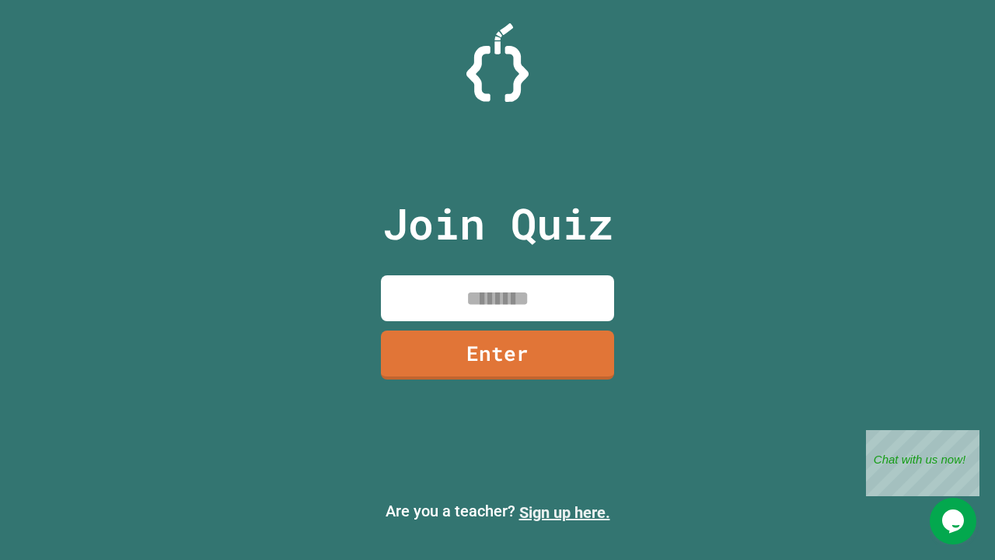
click at [564, 512] on link "Sign up here." at bounding box center [564, 512] width 91 height 19
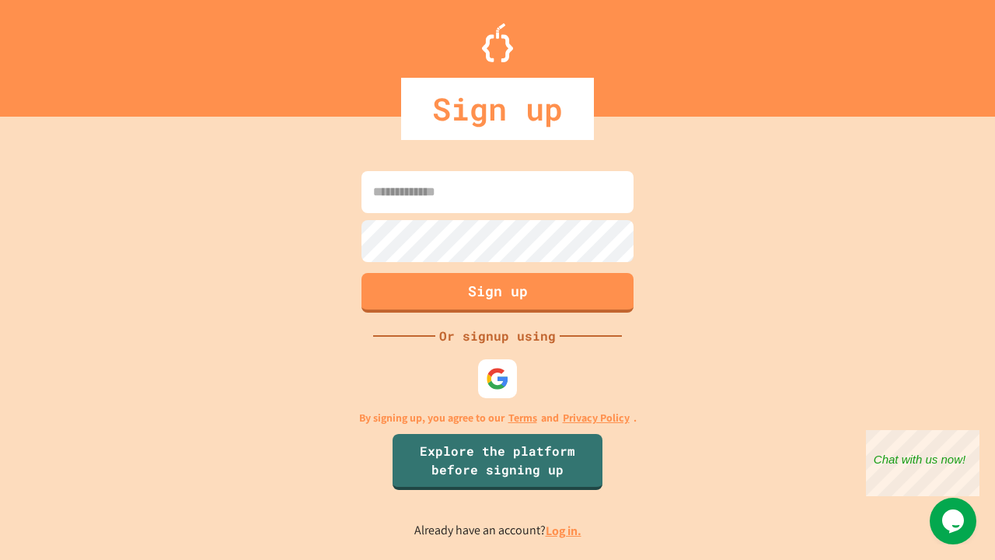
click at [564, 530] on link "Log in." at bounding box center [564, 530] width 36 height 16
